Goal: Task Accomplishment & Management: Manage account settings

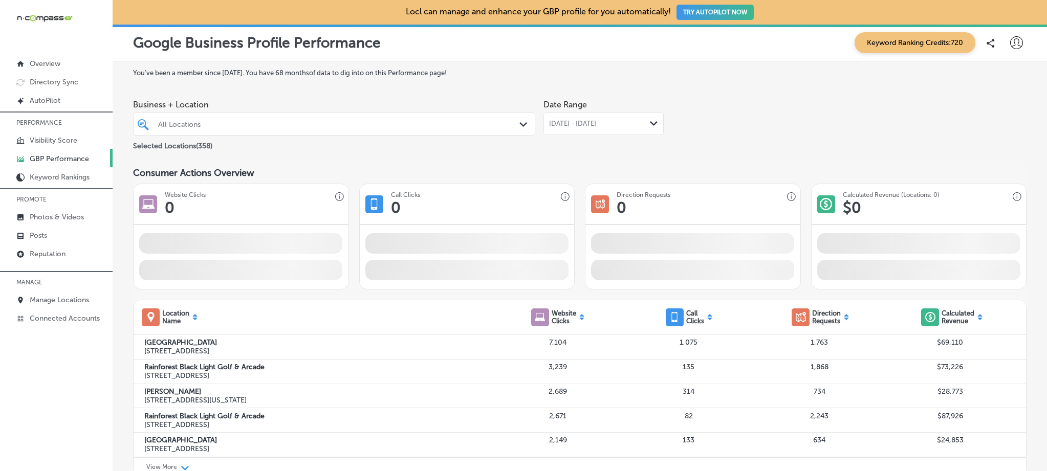
click at [310, 127] on div "All Locations" at bounding box center [339, 124] width 362 height 9
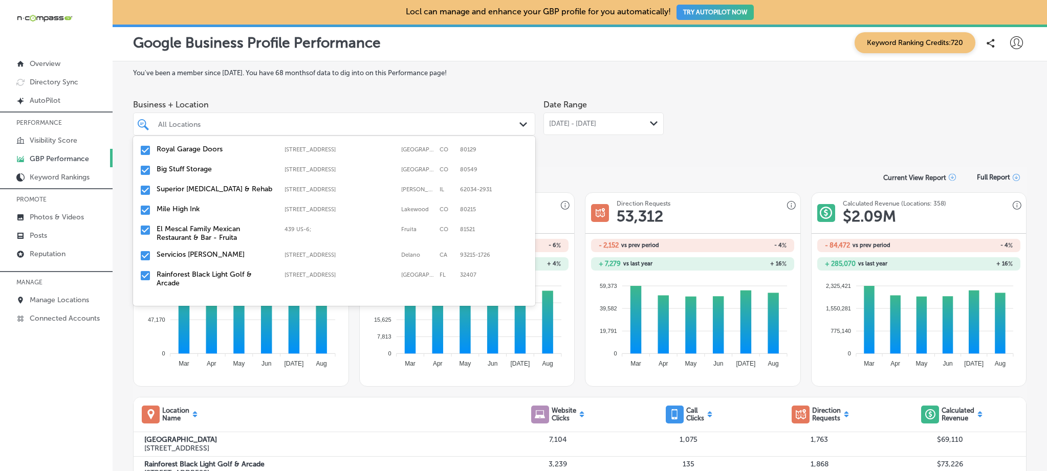
scroll to position [1496, 0]
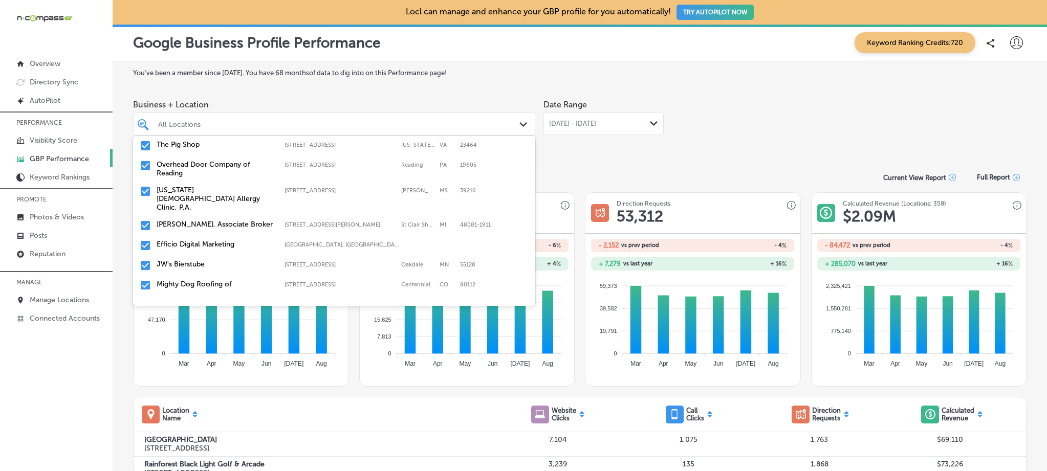
click at [624, 142] on div "Date Range [DATE] - [DATE] Path Created with Sketch." at bounding box center [603, 123] width 120 height 57
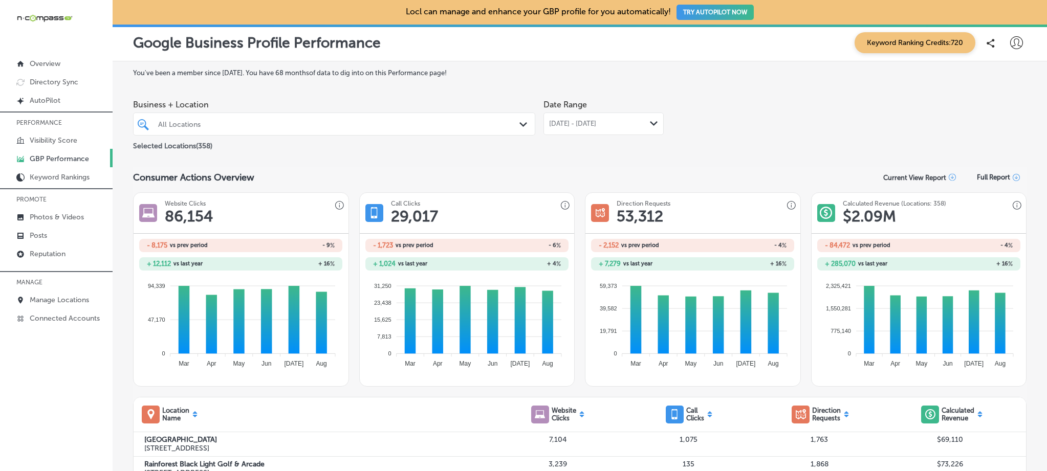
click at [1014, 43] on icon at bounding box center [1016, 42] width 13 height 13
click at [995, 103] on p "My Teams" at bounding box center [997, 106] width 37 height 12
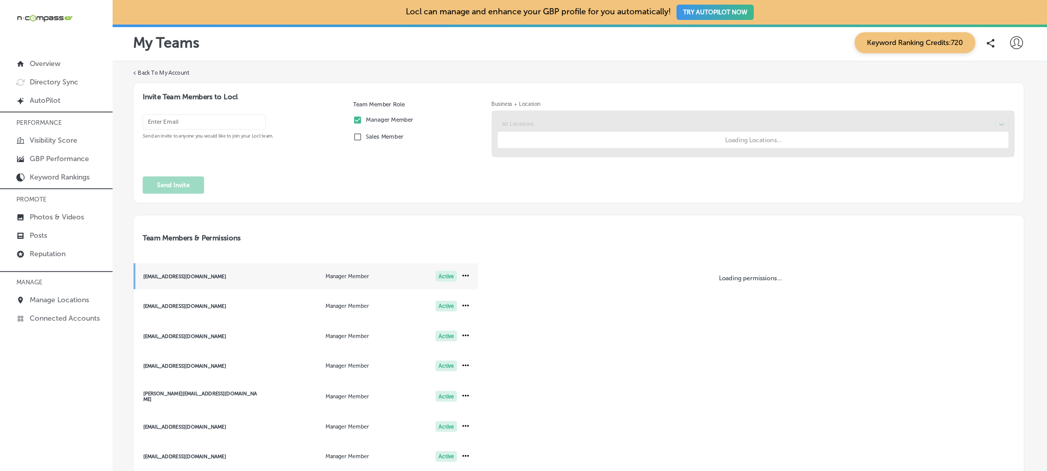
click at [224, 124] on input "email" at bounding box center [204, 122] width 123 height 15
click at [222, 119] on input "email" at bounding box center [204, 122] width 123 height 15
click at [179, 120] on input "email" at bounding box center [204, 122] width 123 height 15
click at [182, 121] on input "email" at bounding box center [204, 122] width 123 height 15
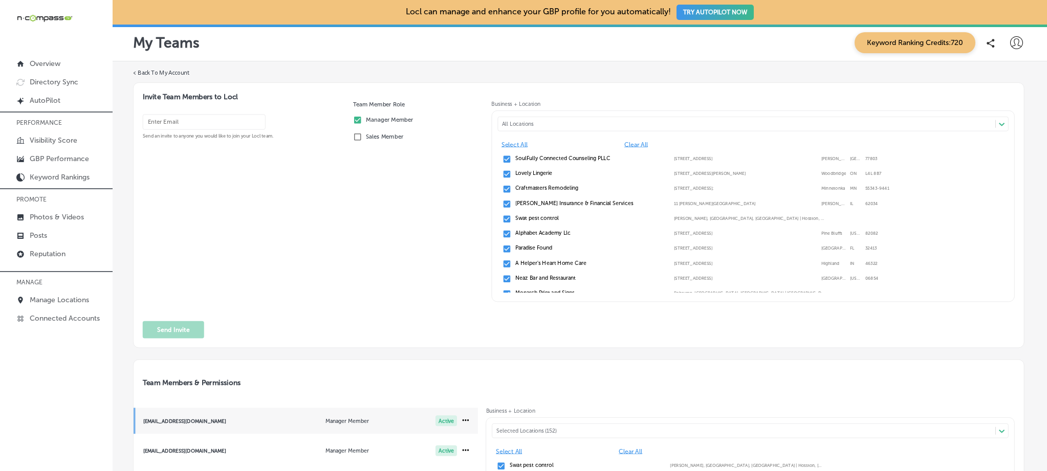
click at [184, 123] on input "email" at bounding box center [204, 122] width 123 height 15
click at [183, 123] on input "kara" at bounding box center [204, 122] width 123 height 15
click at [180, 122] on input "kara" at bounding box center [204, 122] width 123 height 15
type input "kara"
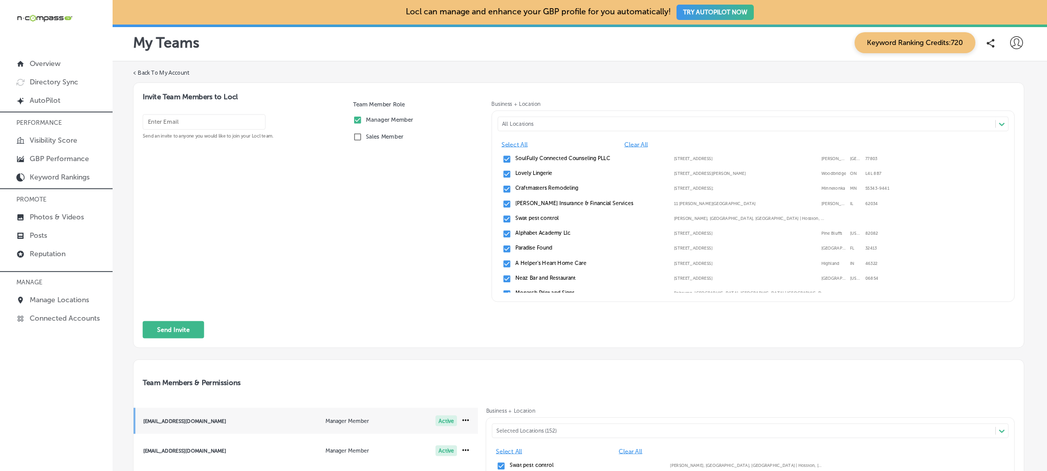
click at [169, 126] on input "email" at bounding box center [204, 122] width 123 height 15
type input "[URL][DOMAIN_NAME]"
click at [179, 101] on div "[URL][DOMAIN_NAME] Send an invite to anyone you would like to join your Locl te…" at bounding box center [579, 205] width 872 height 209
click at [182, 125] on input "[URL][DOMAIN_NAME]" at bounding box center [204, 122] width 123 height 15
click at [191, 121] on input "[URL][DOMAIN_NAME]" at bounding box center [204, 122] width 123 height 15
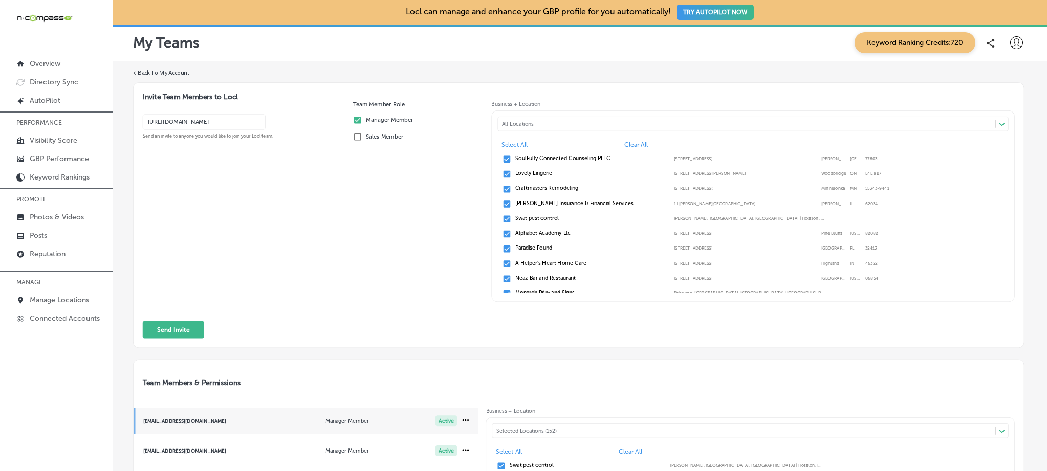
click at [191, 121] on input "[URL][DOMAIN_NAME]" at bounding box center [204, 122] width 123 height 15
click at [218, 119] on input "[GEOGRAPHIC_DATA]" at bounding box center [204, 122] width 123 height 15
click at [235, 125] on input "[GEOGRAPHIC_DATA]" at bounding box center [204, 122] width 123 height 15
click at [193, 118] on input "denver@ntv360" at bounding box center [204, 122] width 123 height 15
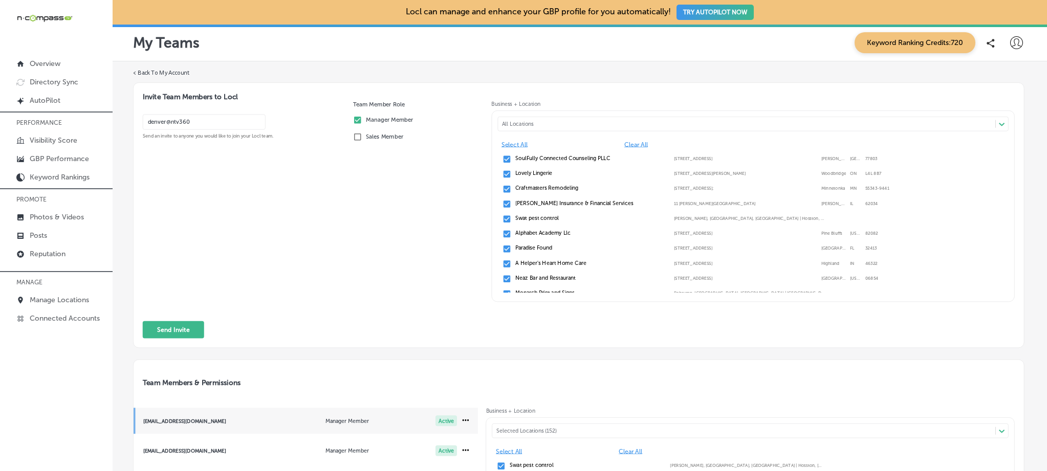
click at [163, 117] on input "denver@ntv360" at bounding box center [204, 122] width 123 height 15
click at [166, 120] on input "denver@ntv360" at bounding box center [204, 122] width 123 height 15
click at [169, 121] on input "denver@ntv360" at bounding box center [204, 122] width 123 height 15
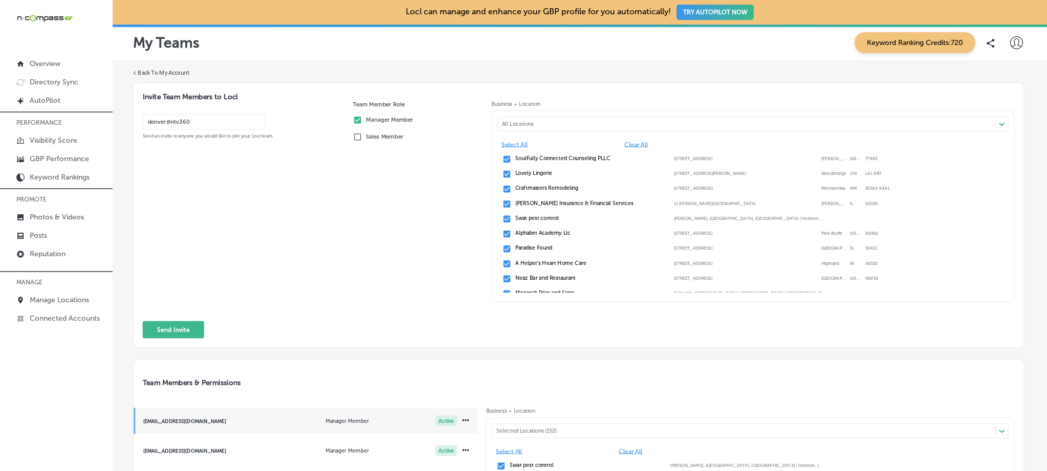
click at [172, 120] on input "denver@ntv360" at bounding box center [204, 122] width 123 height 15
click at [221, 122] on input "denver@ntv360" at bounding box center [204, 122] width 123 height 15
type input "[EMAIL_ADDRESS][DOMAIN_NAME]"
click at [185, 328] on button "Send Invite" at bounding box center [173, 329] width 61 height 17
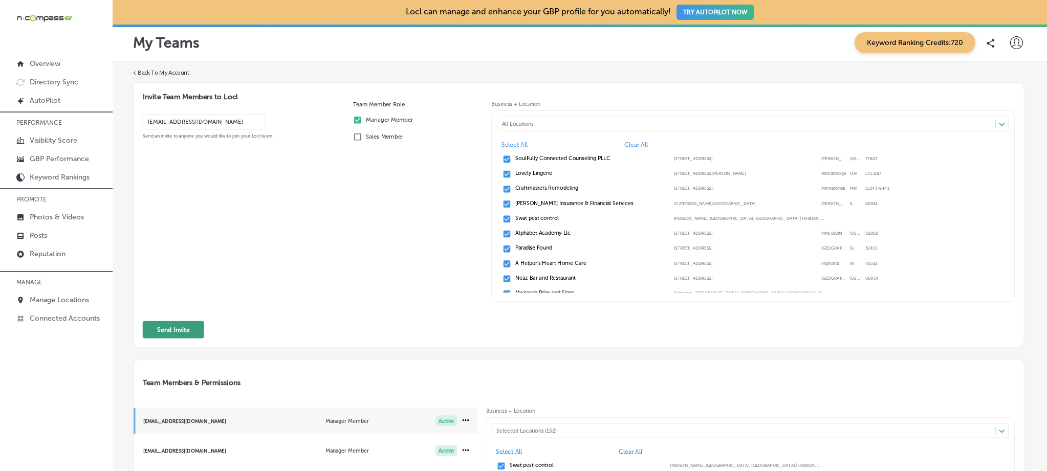
click at [175, 331] on button "Send Invite" at bounding box center [173, 329] width 61 height 17
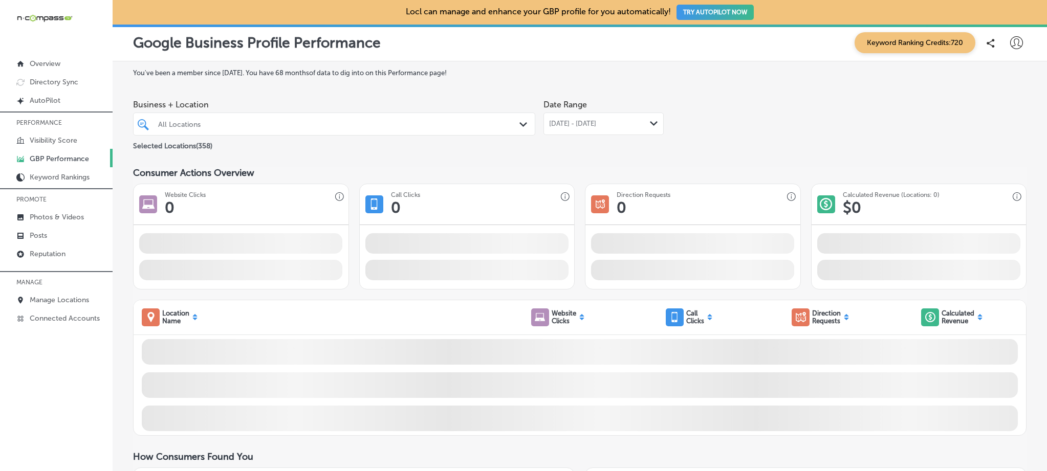
click at [209, 122] on div "All Locations" at bounding box center [339, 124] width 362 height 9
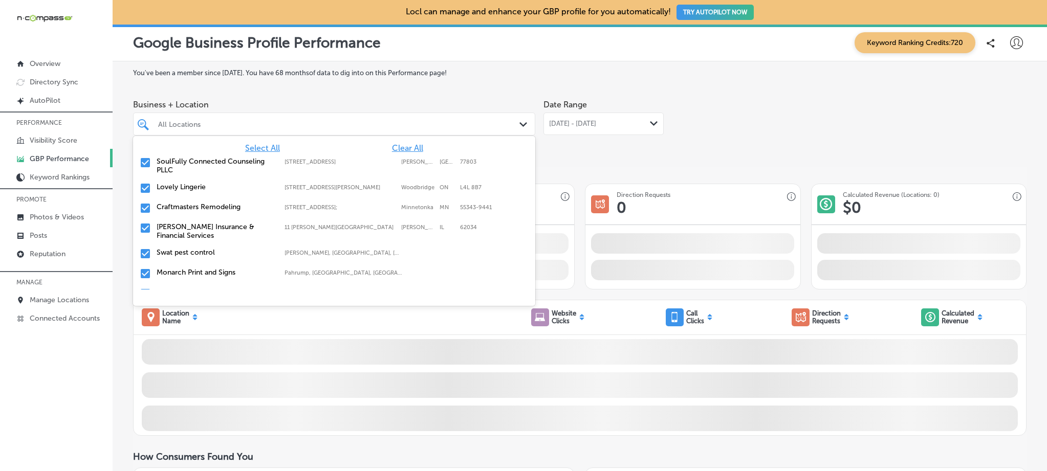
paste input "Ancient City Cabinetry"
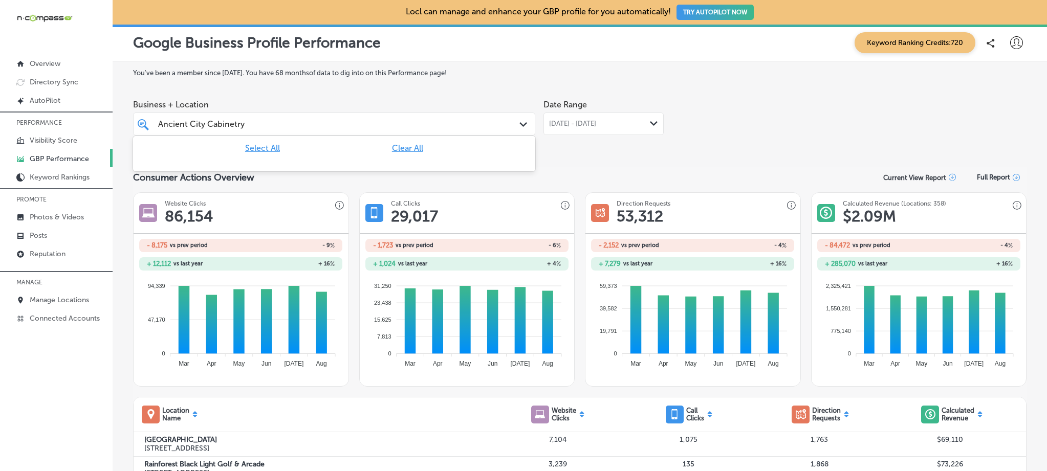
click at [402, 150] on span "Clear All" at bounding box center [407, 148] width 31 height 10
click at [413, 150] on span "Clear All" at bounding box center [407, 148] width 31 height 10
click at [267, 122] on div "Ancient City Cabinetry Ancient City Cabinetry" at bounding box center [316, 124] width 319 height 14
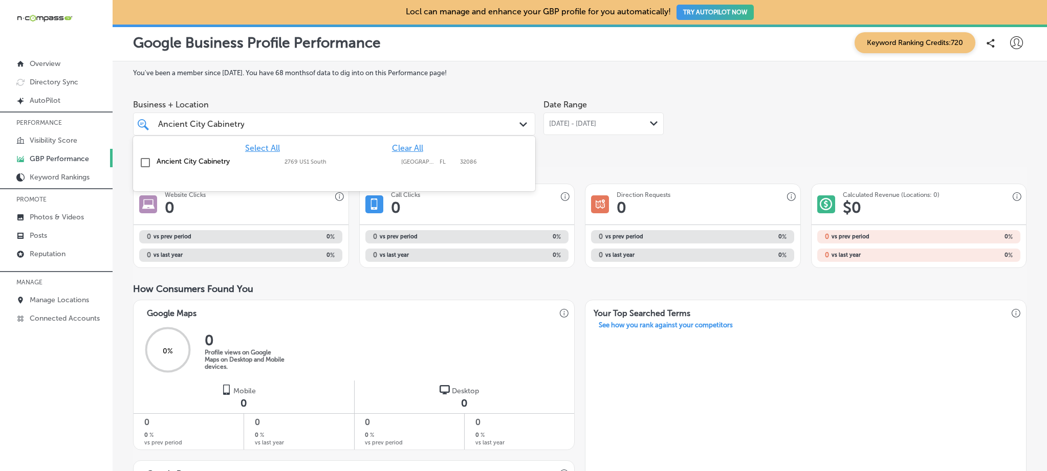
click at [224, 164] on label "Ancient City Cabinetry" at bounding box center [216, 161] width 118 height 9
type input "Ancient City Cabinetry"
click at [612, 152] on div "You've been a member since July, 2021 . You have 68 months of data to dig into …" at bounding box center [579, 474] width 893 height 811
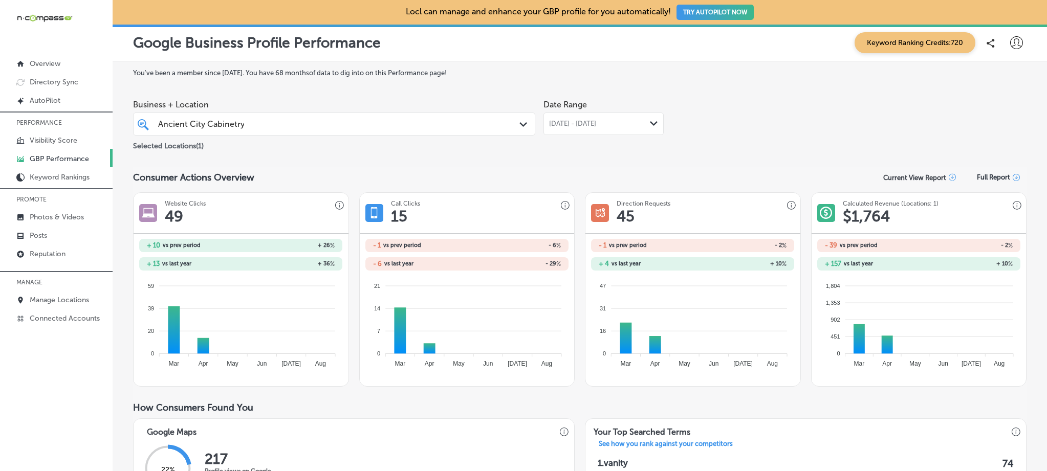
click at [626, 115] on div "Aug 01, 2025 - Aug 31, 2025 Path Created with Sketch." at bounding box center [603, 124] width 120 height 23
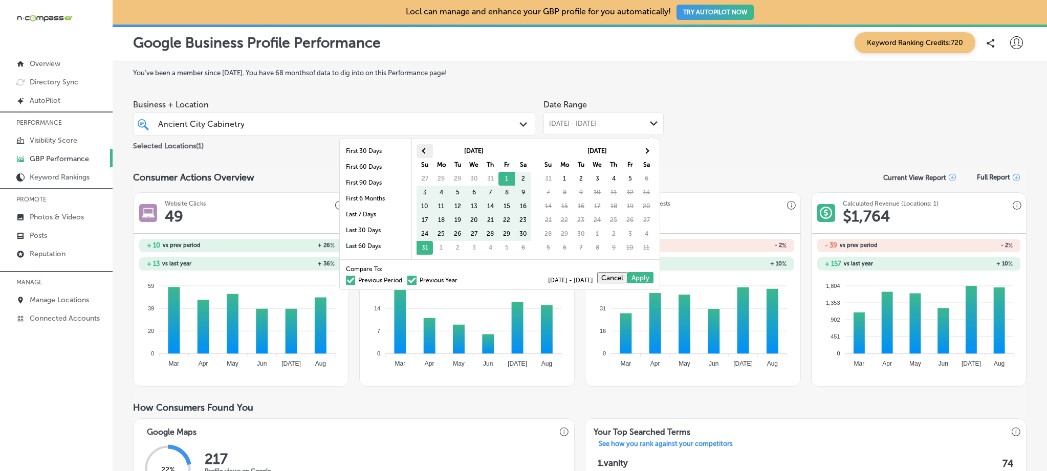
click at [423, 150] on span at bounding box center [425, 151] width 6 height 6
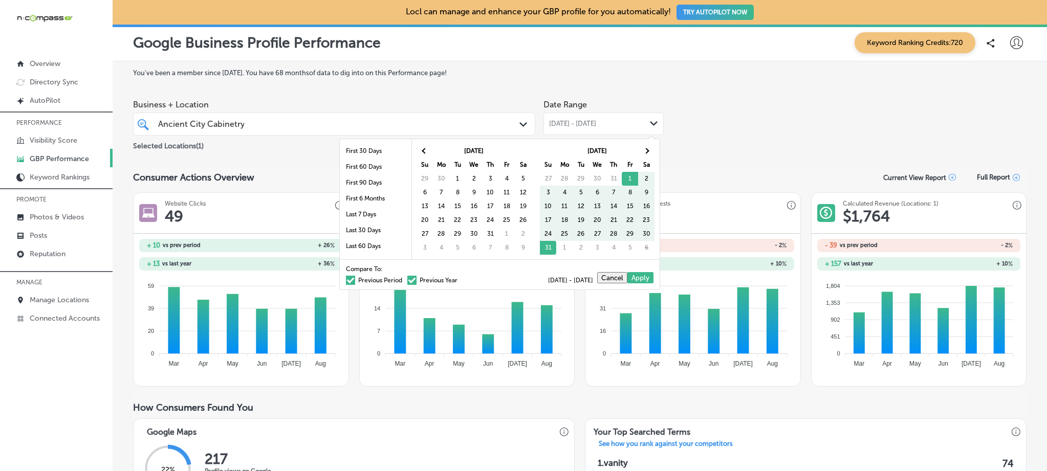
click at [423, 150] on span at bounding box center [425, 151] width 6 height 6
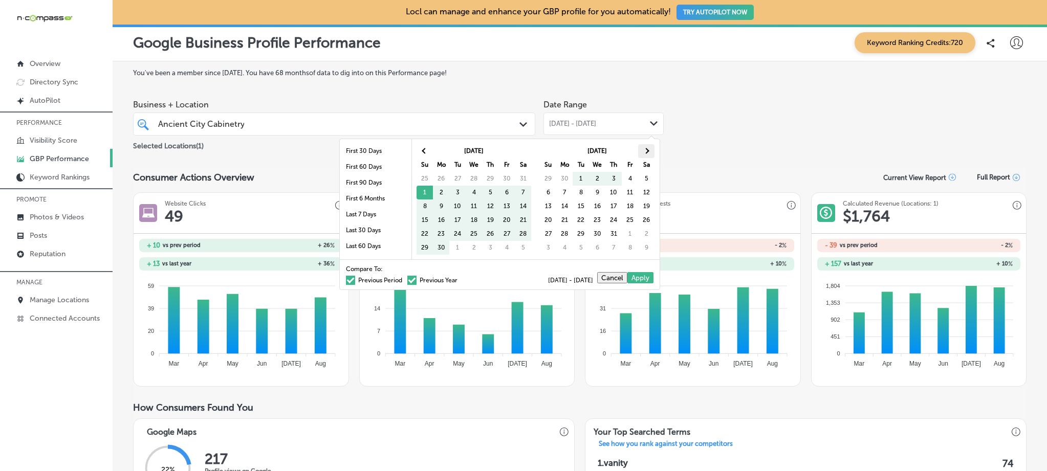
click at [651, 147] on th at bounding box center [646, 151] width 16 height 14
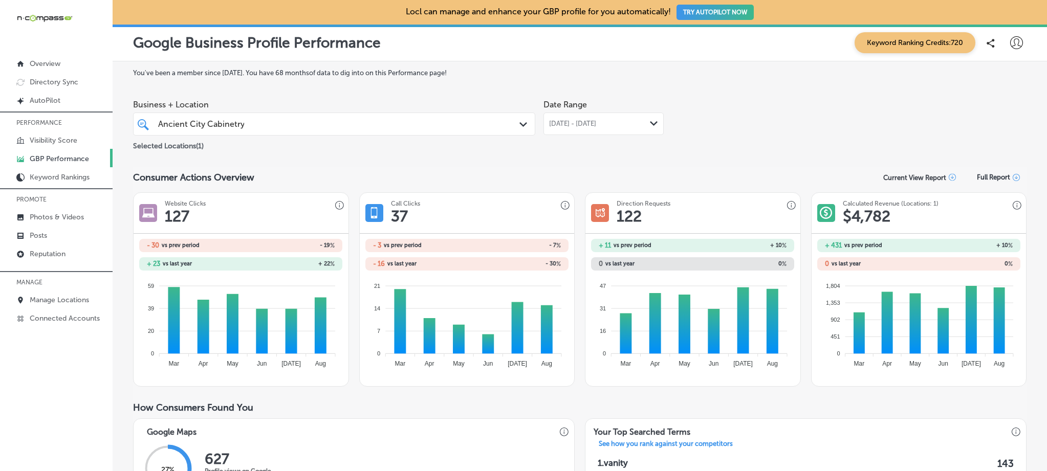
click at [635, 126] on div "Jun 01, 2025 - Aug 31, 2025 Path Created with Sketch." at bounding box center [603, 124] width 109 height 8
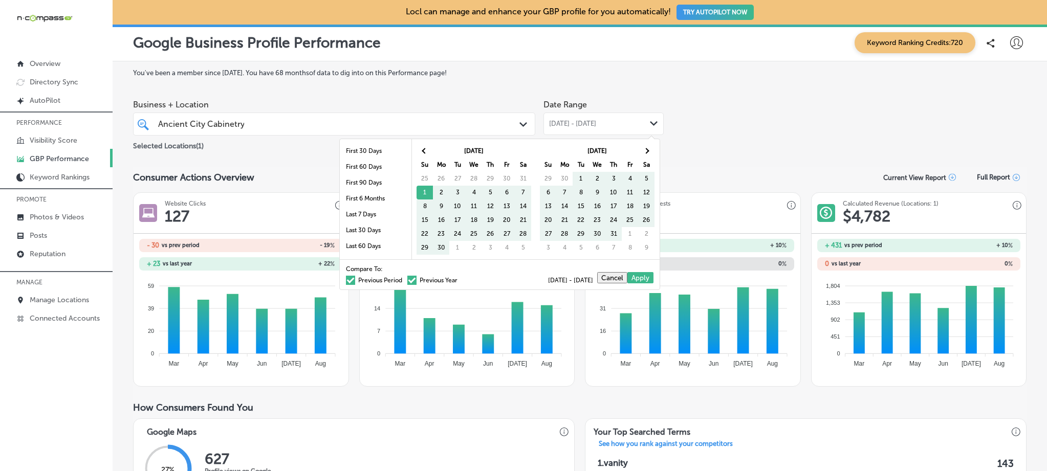
click at [407, 280] on span at bounding box center [411, 280] width 9 height 9
click at [459, 279] on input "Previous Year" at bounding box center [459, 279] width 0 height 0
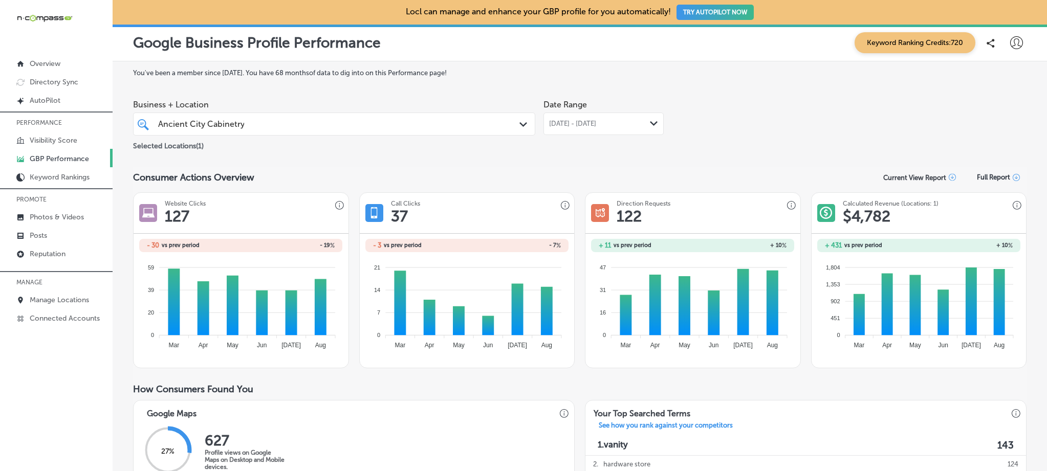
click at [600, 129] on div "Jun 01, 2025 - Aug 31, 2025 Path Created with Sketch." at bounding box center [603, 124] width 120 height 23
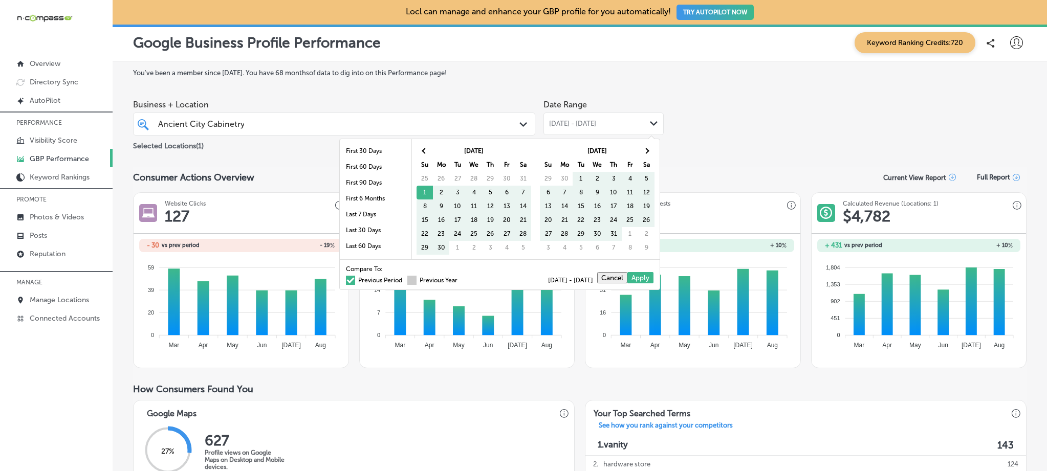
click at [408, 281] on span at bounding box center [411, 280] width 9 height 9
click at [459, 279] on input "Previous Year" at bounding box center [459, 279] width 0 height 0
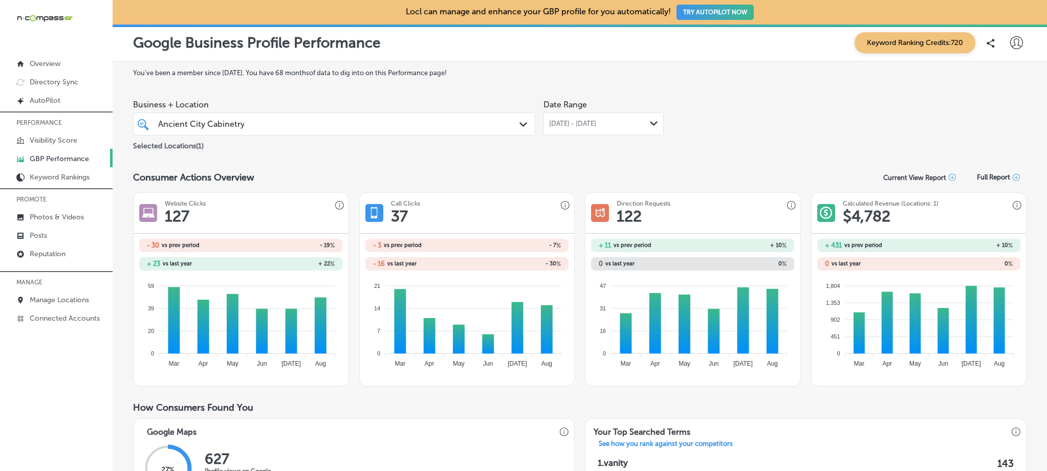
click at [623, 119] on div "Jun 01, 2025 - Aug 31, 2025 Path Created with Sketch." at bounding box center [603, 124] width 120 height 23
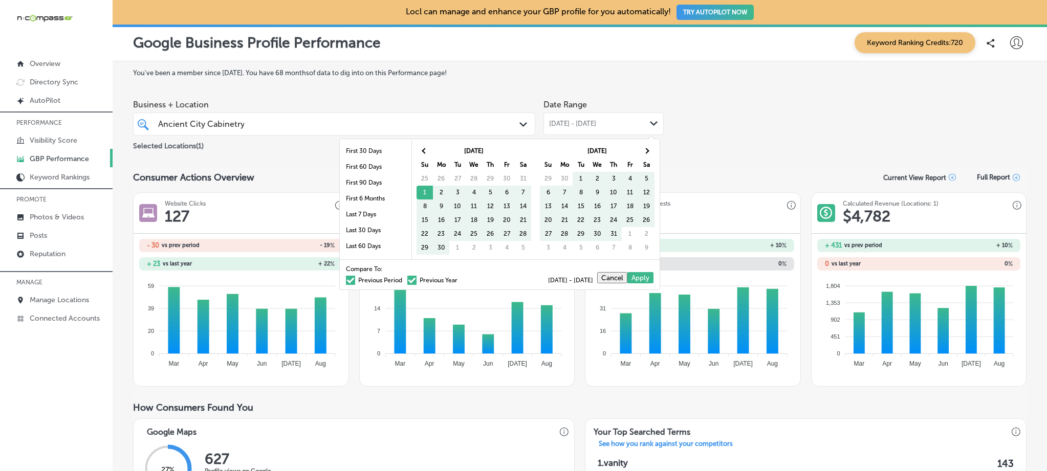
click at [347, 280] on label "Previous Period" at bounding box center [374, 280] width 56 height 6
click at [404, 279] on input "Previous Period" at bounding box center [404, 279] width 0 height 0
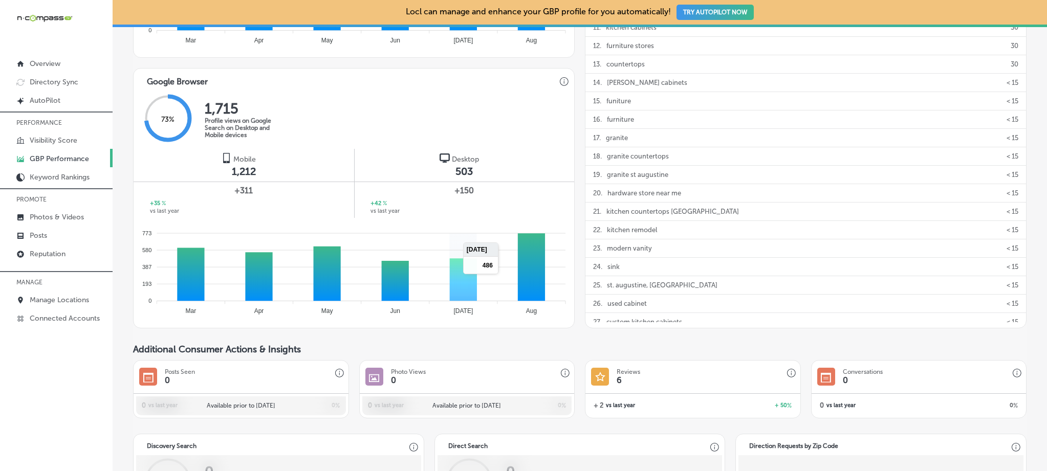
scroll to position [568, 0]
